Goal: Navigation & Orientation: Find specific page/section

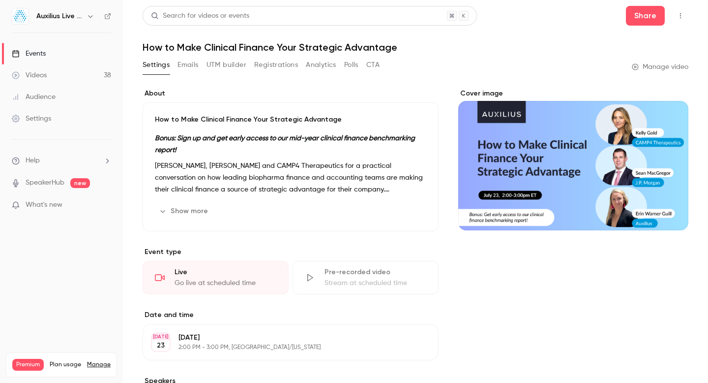
click at [40, 54] on div "Events" at bounding box center [29, 54] width 34 height 10
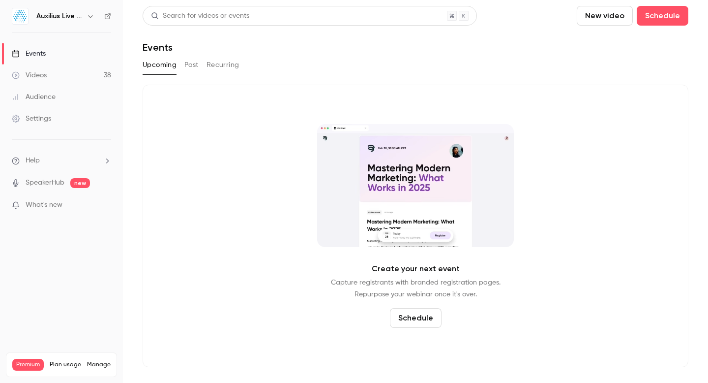
click at [157, 68] on button "Upcoming" at bounding box center [160, 65] width 34 height 16
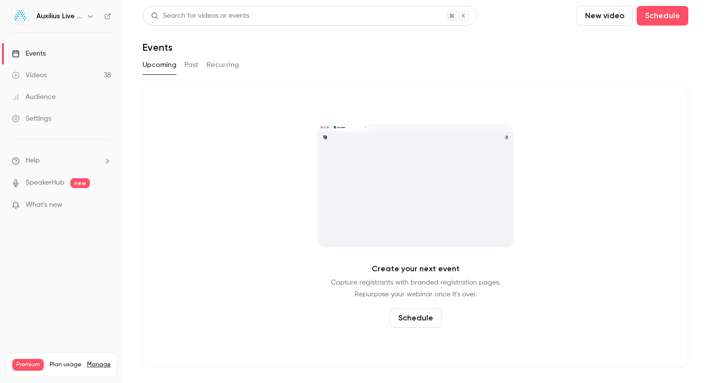
click at [34, 76] on div "Videos" at bounding box center [29, 75] width 35 height 10
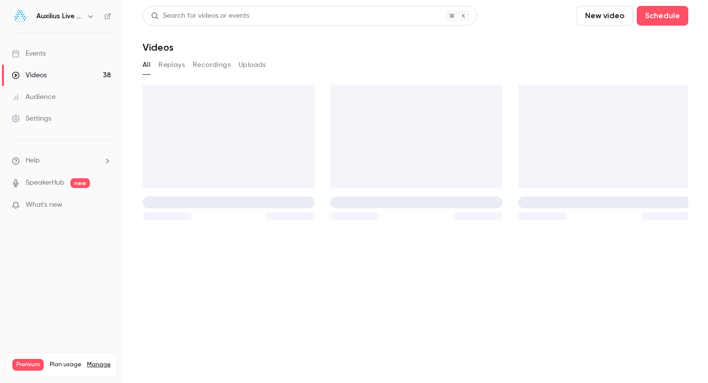
click at [35, 60] on link "Events" at bounding box center [61, 54] width 123 height 22
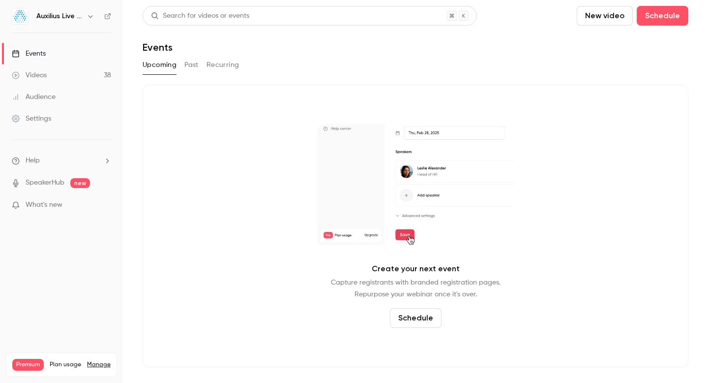
click at [616, 16] on button "New video" at bounding box center [605, 16] width 56 height 20
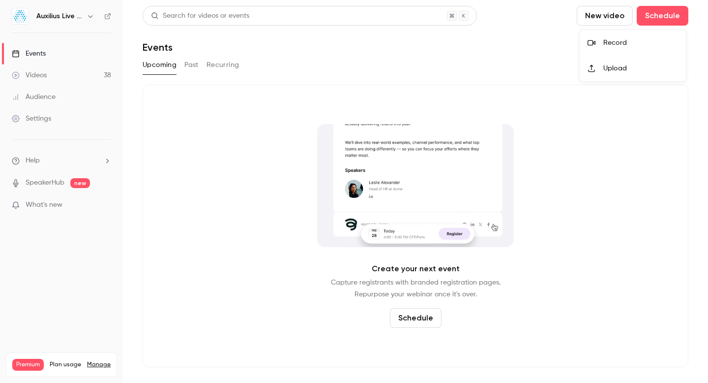
click at [612, 16] on div at bounding box center [354, 191] width 708 height 383
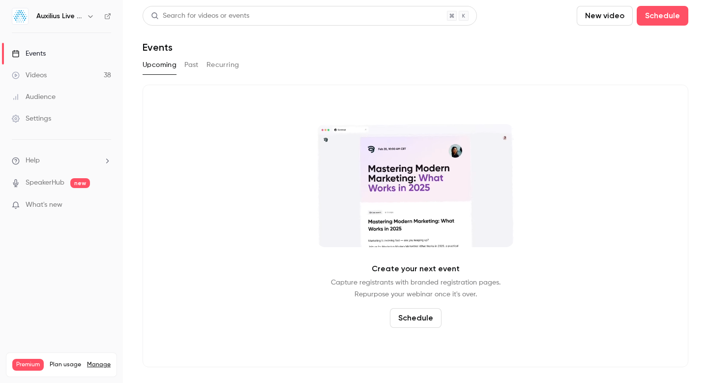
click at [38, 56] on div "Events" at bounding box center [29, 54] width 34 height 10
click at [33, 73] on div "Videos" at bounding box center [29, 75] width 35 height 10
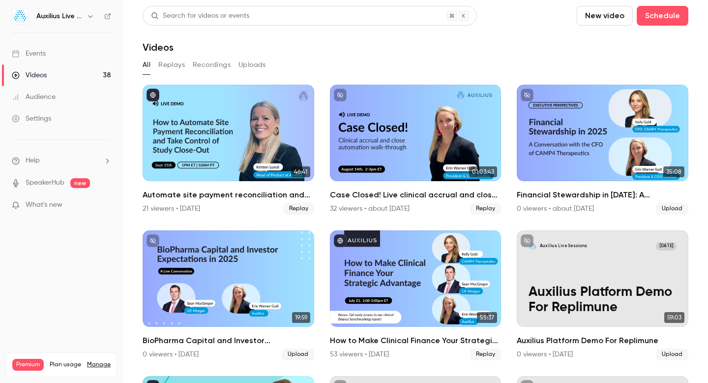
click at [37, 54] on div "Events" at bounding box center [29, 54] width 34 height 10
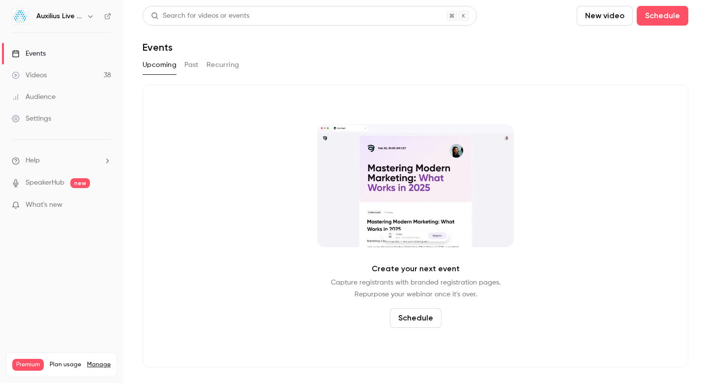
click at [91, 18] on icon "button" at bounding box center [91, 16] width 8 height 8
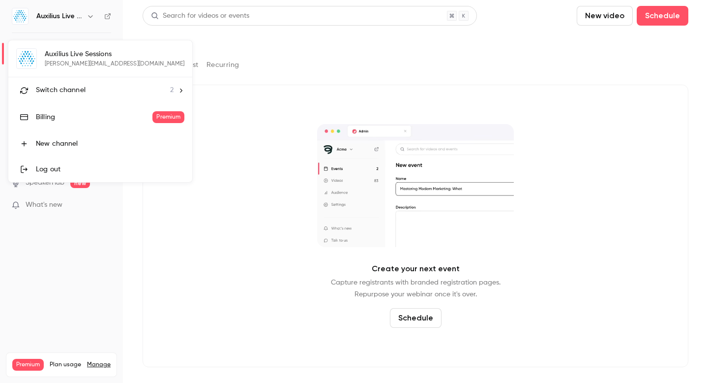
click at [68, 18] on div at bounding box center [354, 191] width 708 height 383
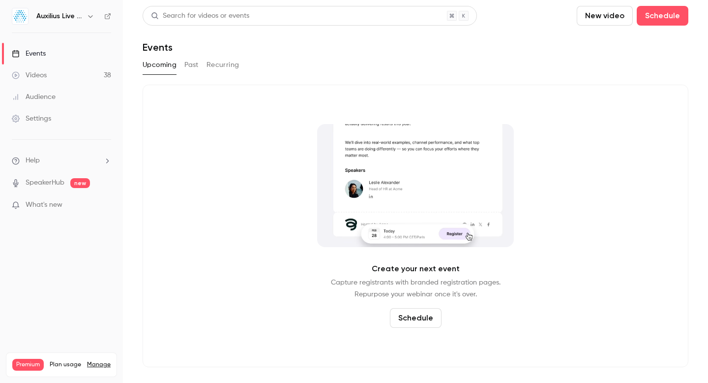
click at [89, 16] on icon "button" at bounding box center [90, 16] width 4 height 2
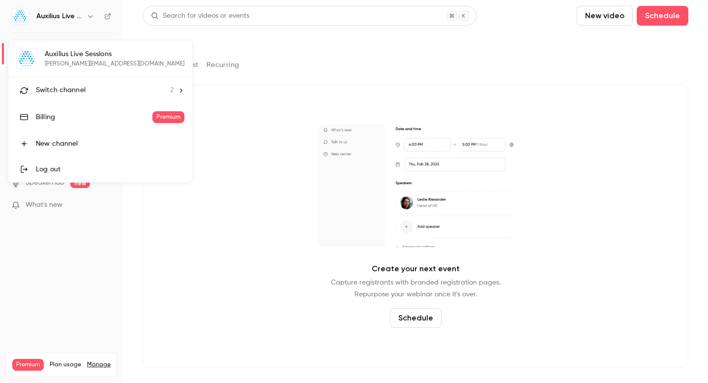
click at [70, 88] on span "Switch channel" at bounding box center [61, 90] width 50 height 10
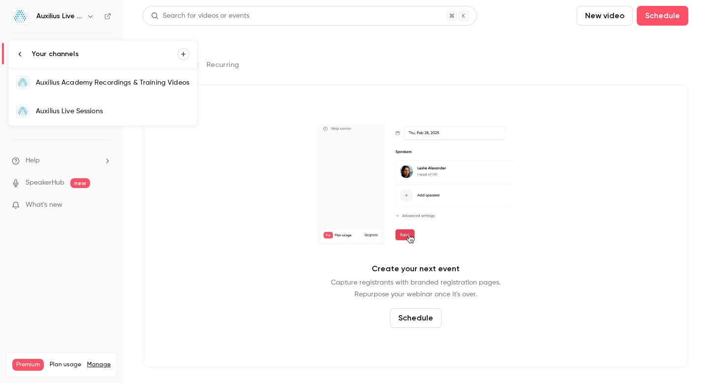
click at [20, 56] on icon at bounding box center [20, 54] width 2 height 4
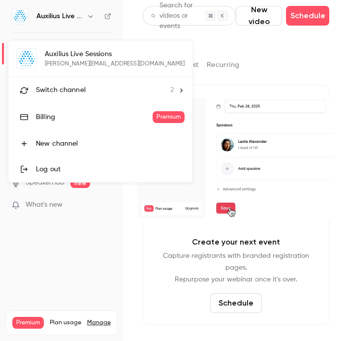
click at [69, 294] on div at bounding box center [174, 170] width 349 height 341
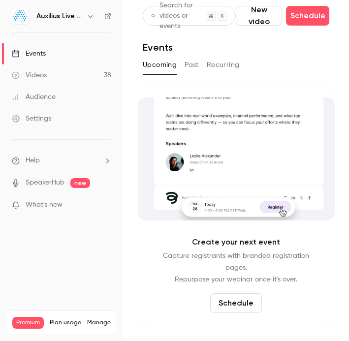
click at [160, 67] on button "Upcoming" at bounding box center [160, 65] width 34 height 16
